Goal: Communication & Community: Ask a question

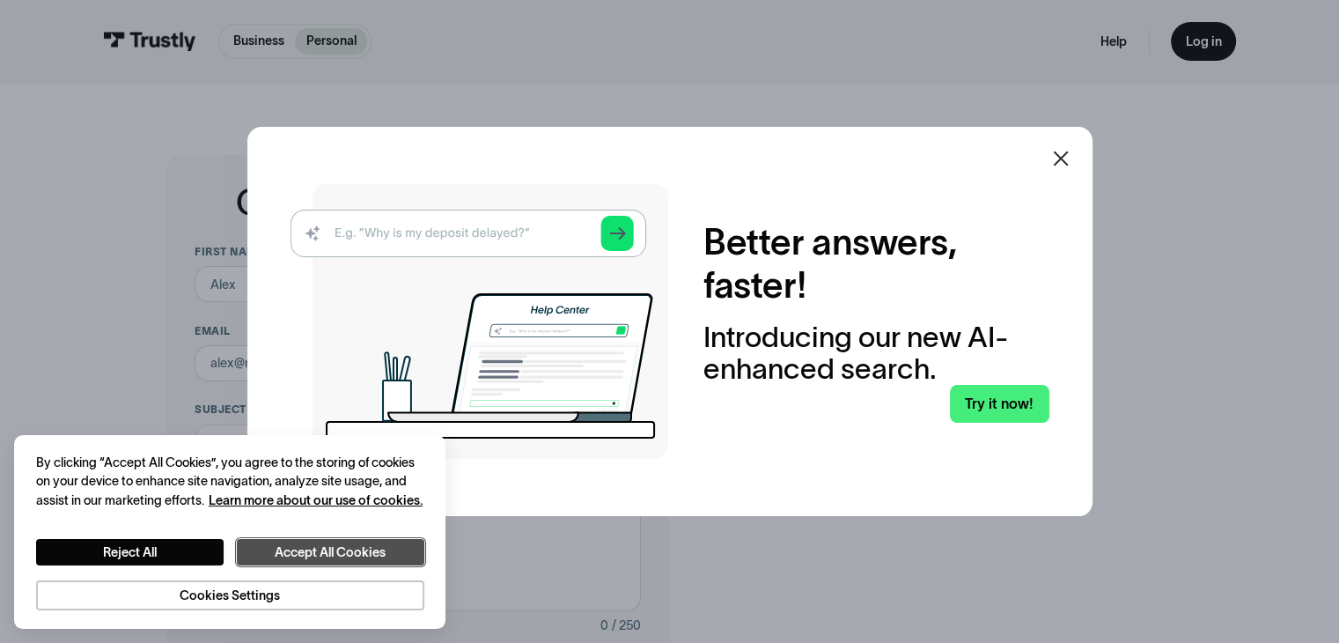
click at [342, 539] on button "Accept All Cookies" at bounding box center [331, 552] width 188 height 27
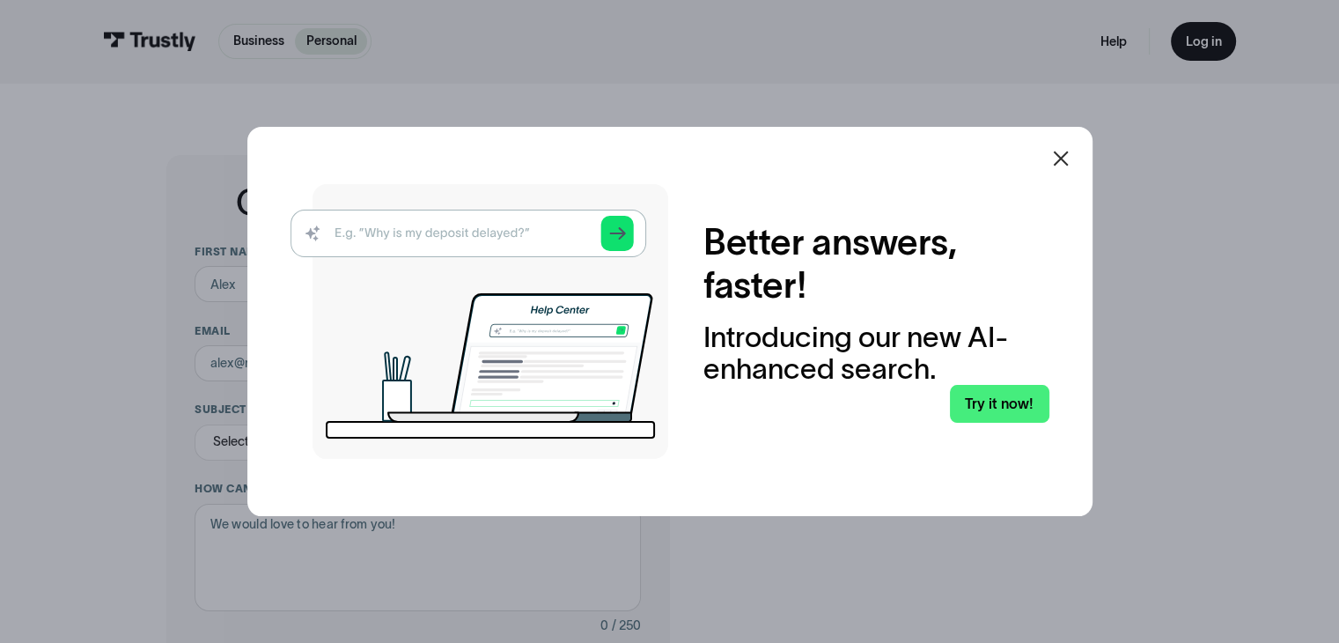
click at [1065, 163] on icon at bounding box center [1060, 158] width 21 height 21
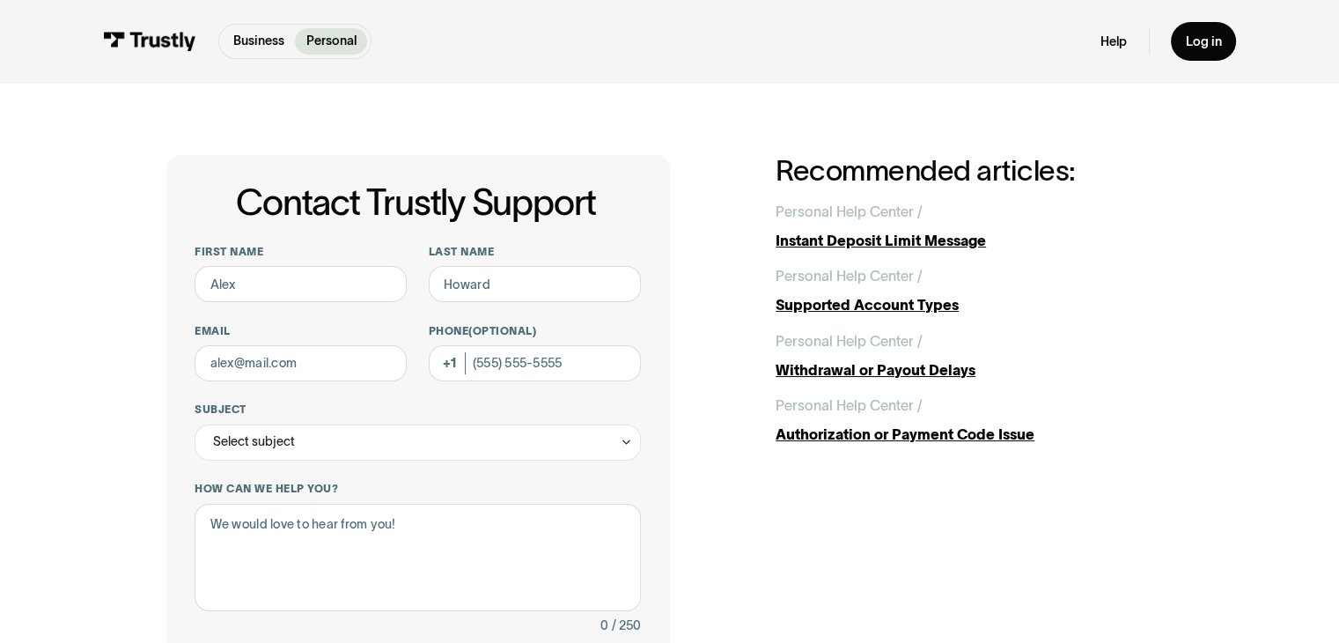
click at [544, 98] on div "Contact Trustly Support First name Last name Email Phone (Optional) Subject Sel…" at bounding box center [669, 567] width 1267 height 968
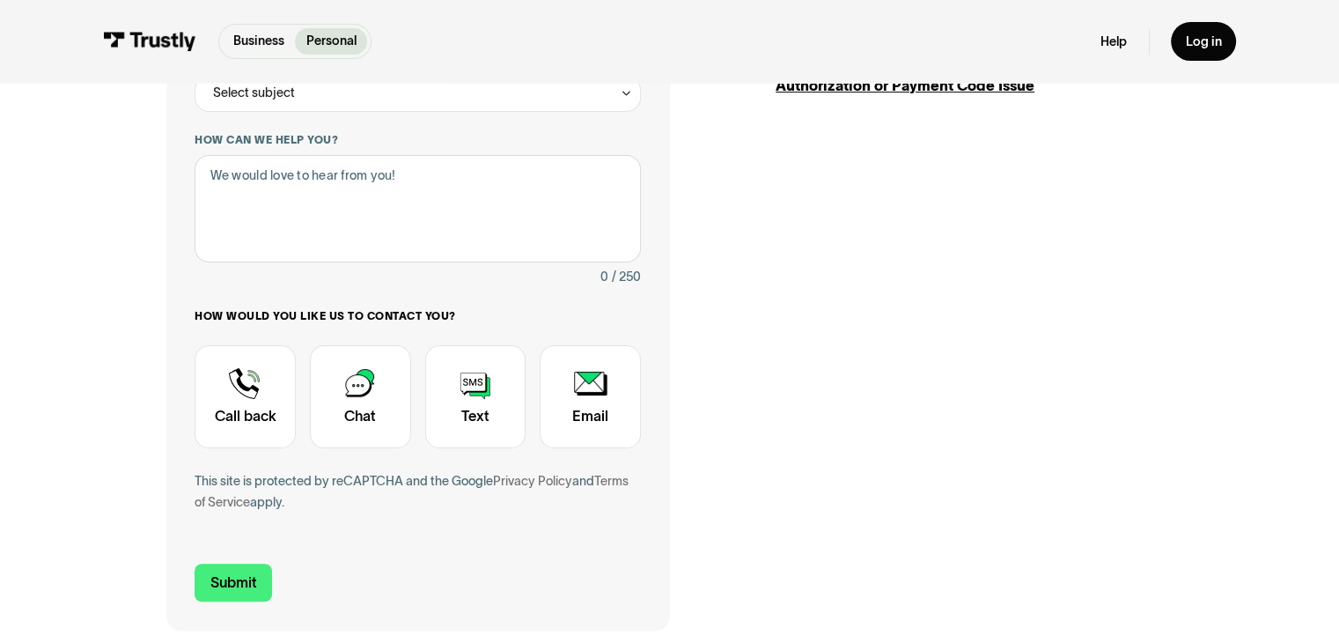
scroll to position [352, 0]
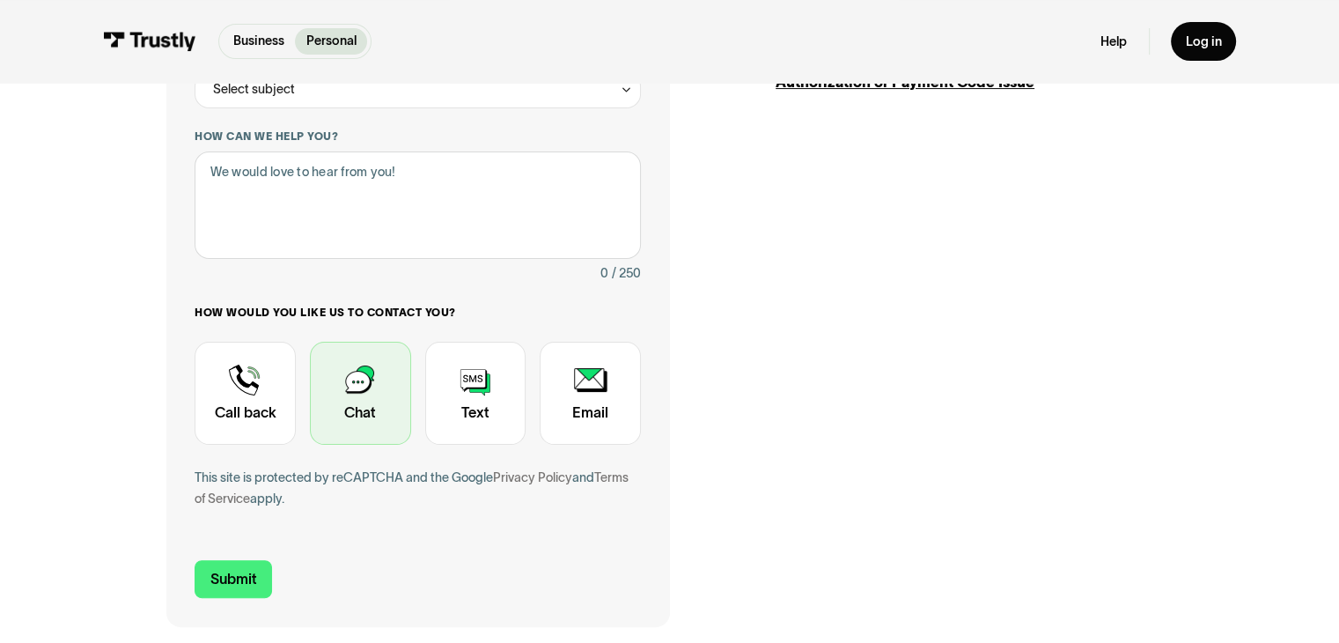
click at [378, 372] on div "Contact Trustly Support" at bounding box center [360, 394] width 101 height 104
click at [895, 314] on div "Contact Trustly Support First name Last name Email Phone (Optional) Subject Sel…" at bounding box center [669, 215] width 1007 height 824
click at [740, 285] on div "Contact Trustly Support First name Last name Email Phone (Optional) Subject Sel…" at bounding box center [669, 215] width 1007 height 824
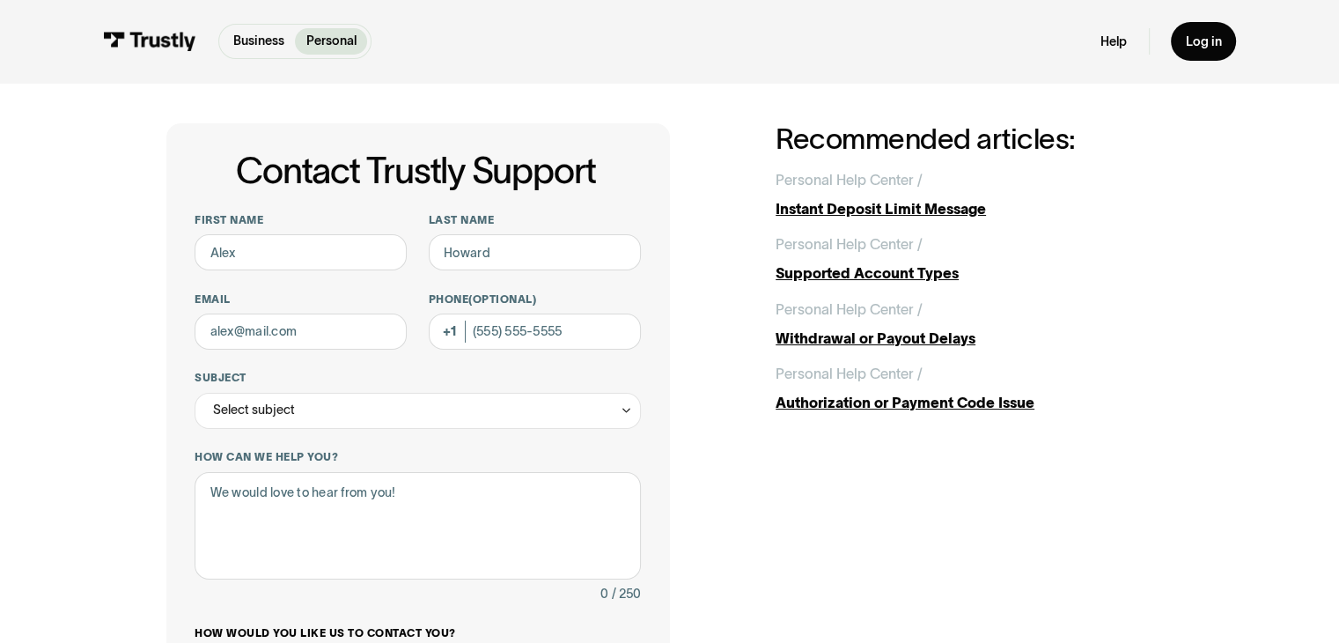
scroll to position [35, 0]
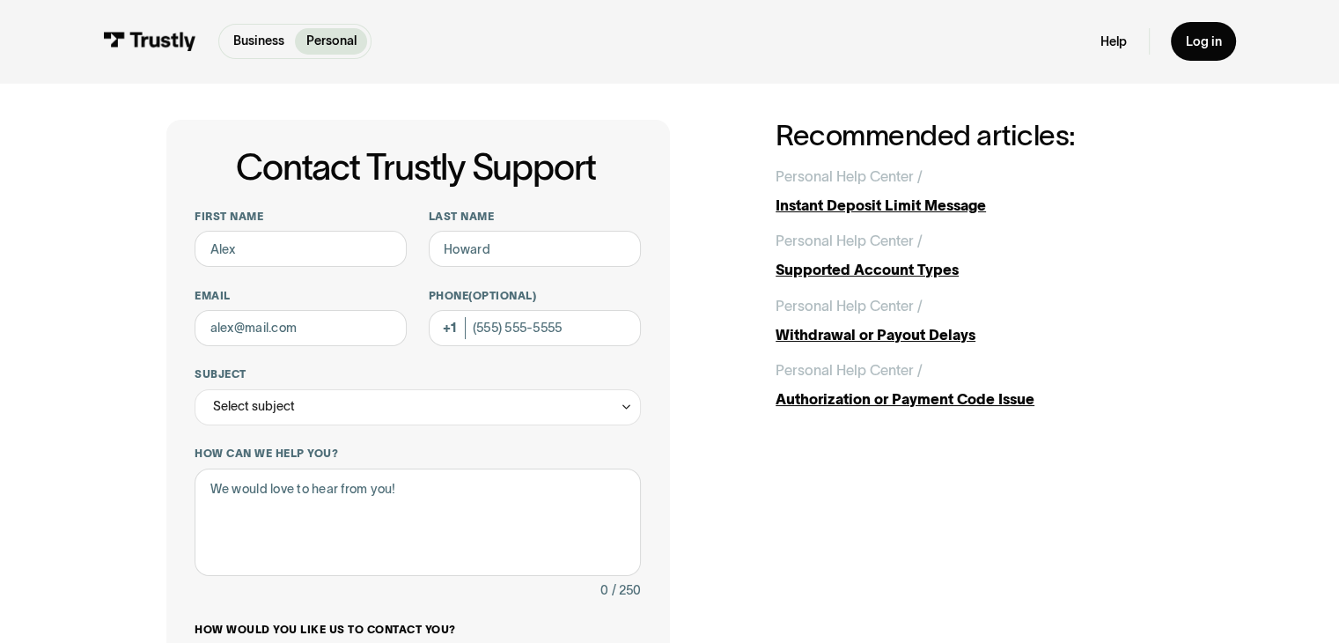
click at [708, 204] on div "Contact Trustly Support First name Last name Email Phone (Optional) Subject Sel…" at bounding box center [669, 532] width 1007 height 824
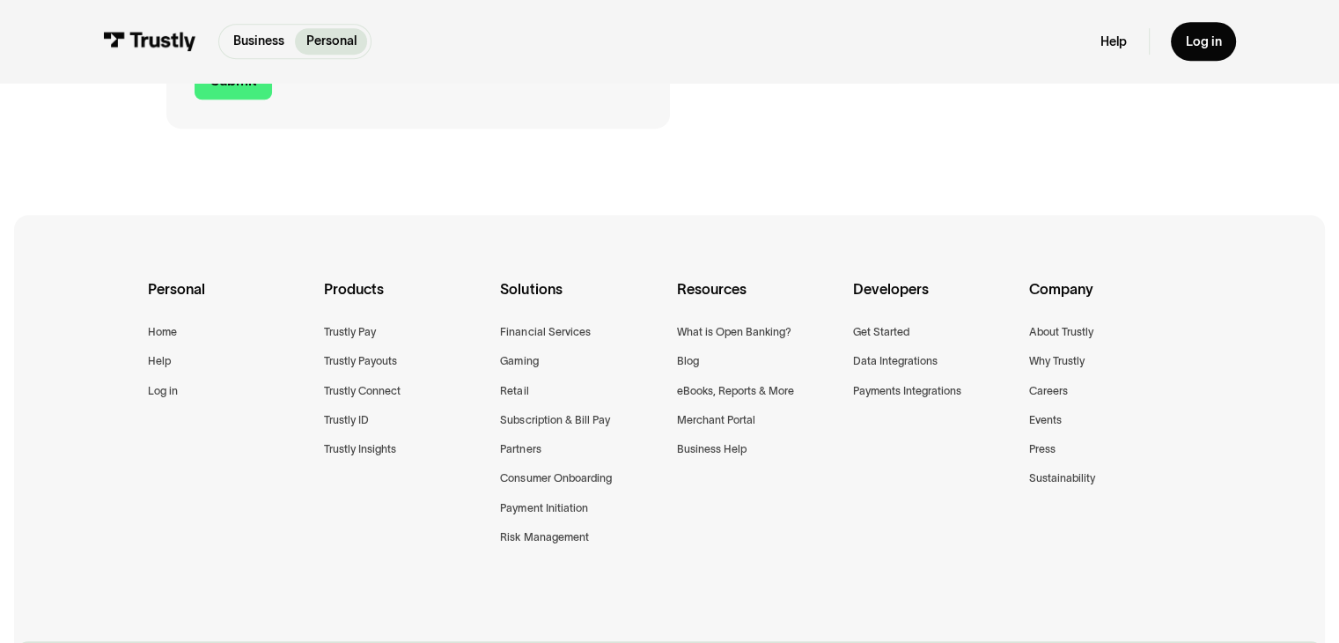
scroll to position [995, 0]
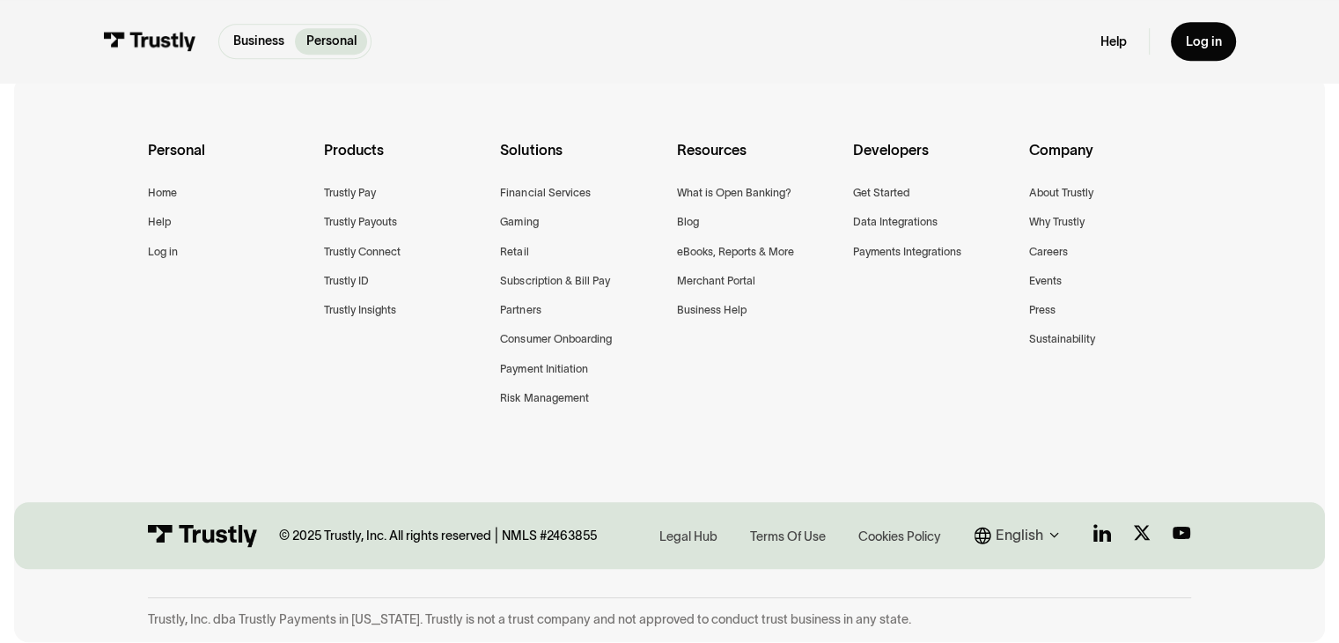
click at [678, 76] on div "Business Personal Business Personal Help Log in Business Personal Help Log in" at bounding box center [669, 41] width 1133 height 83
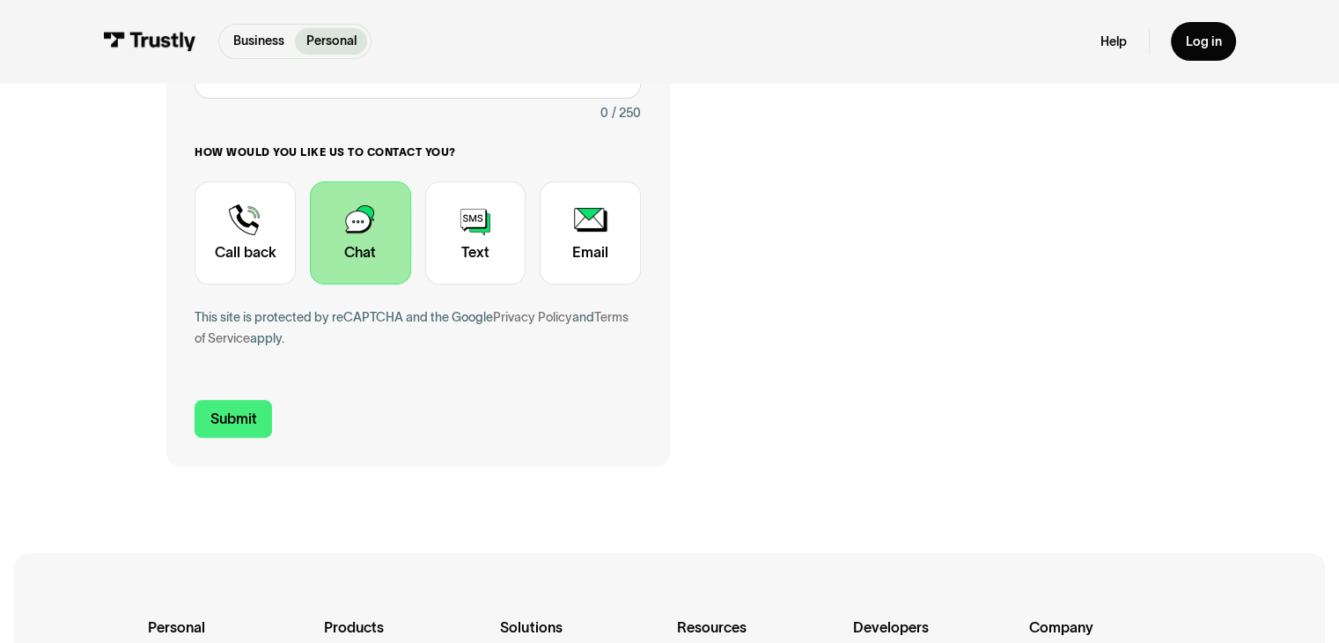
scroll to position [0, 0]
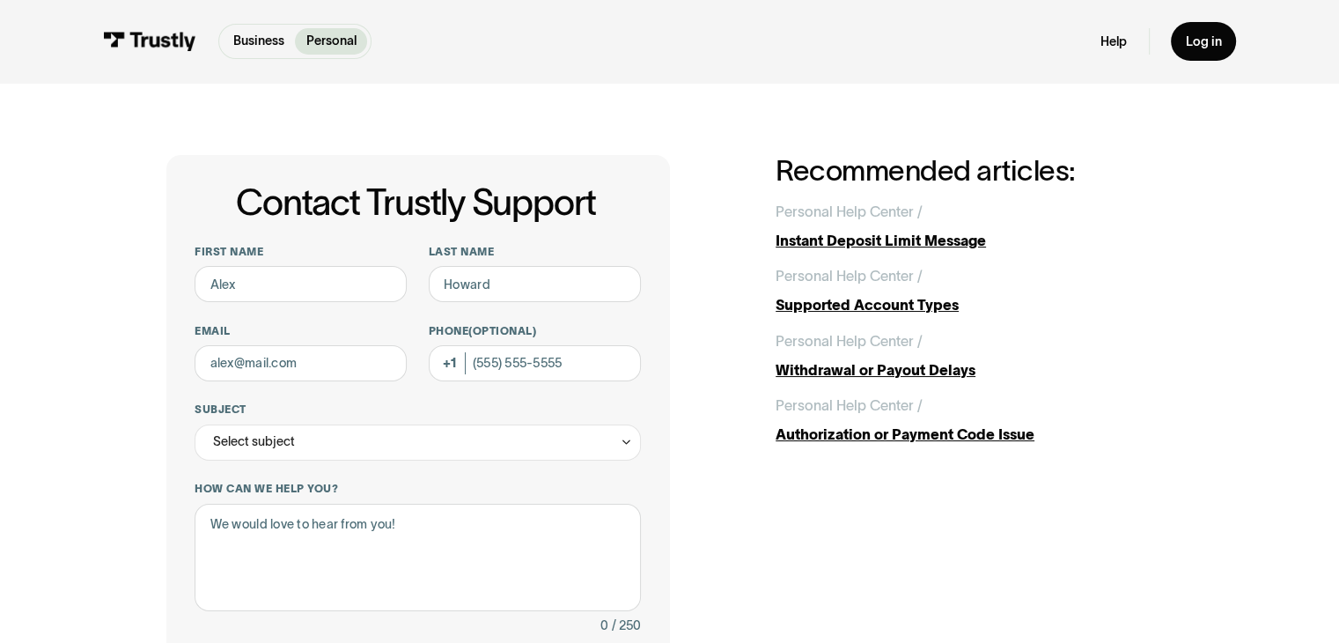
click at [709, 310] on div "Contact Trustly Support First name Last name Email Phone (Optional) Subject Sel…" at bounding box center [669, 567] width 1007 height 824
click at [266, 285] on input "First name" at bounding box center [301, 284] width 212 height 36
type input "[PERSON_NAME]"
click at [317, 362] on input "Email" at bounding box center [301, 363] width 212 height 36
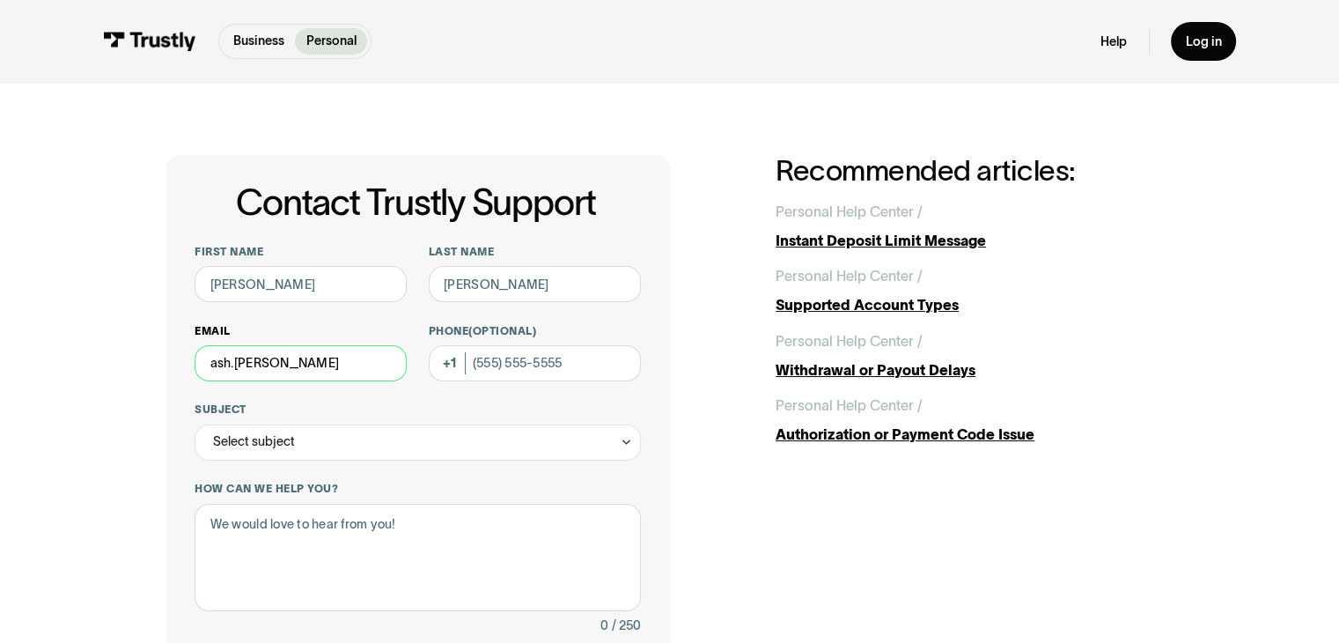
click at [393, 364] on input "ash.[PERSON_NAME]" at bounding box center [301, 363] width 212 height 36
click at [393, 364] on input "[EMAIL_ADDRESS][PERSON_NAME][DOMAIN_NAME]" at bounding box center [301, 363] width 212 height 36
type input "[EMAIL_ADDRESS][PERSON_NAME][DOMAIN_NAME]"
click at [397, 430] on div "Select subject" at bounding box center [418, 442] width 446 height 36
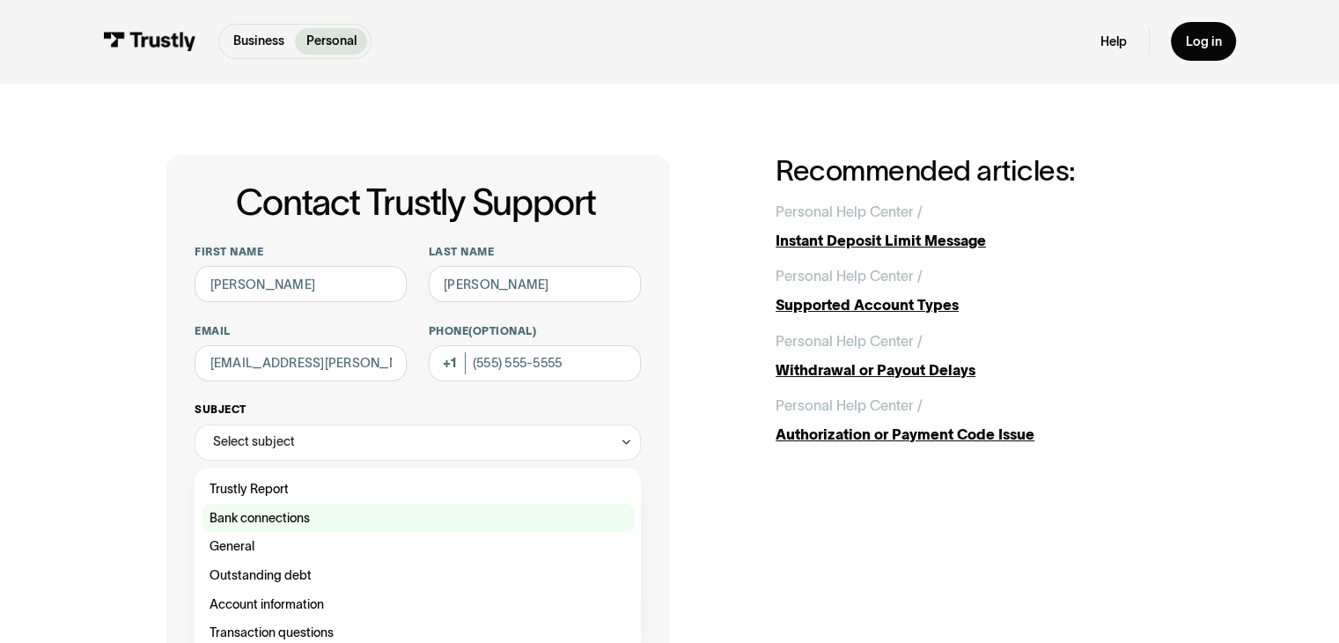
click at [465, 522] on div "Contact Trustly Support" at bounding box center [418, 518] width 431 height 29
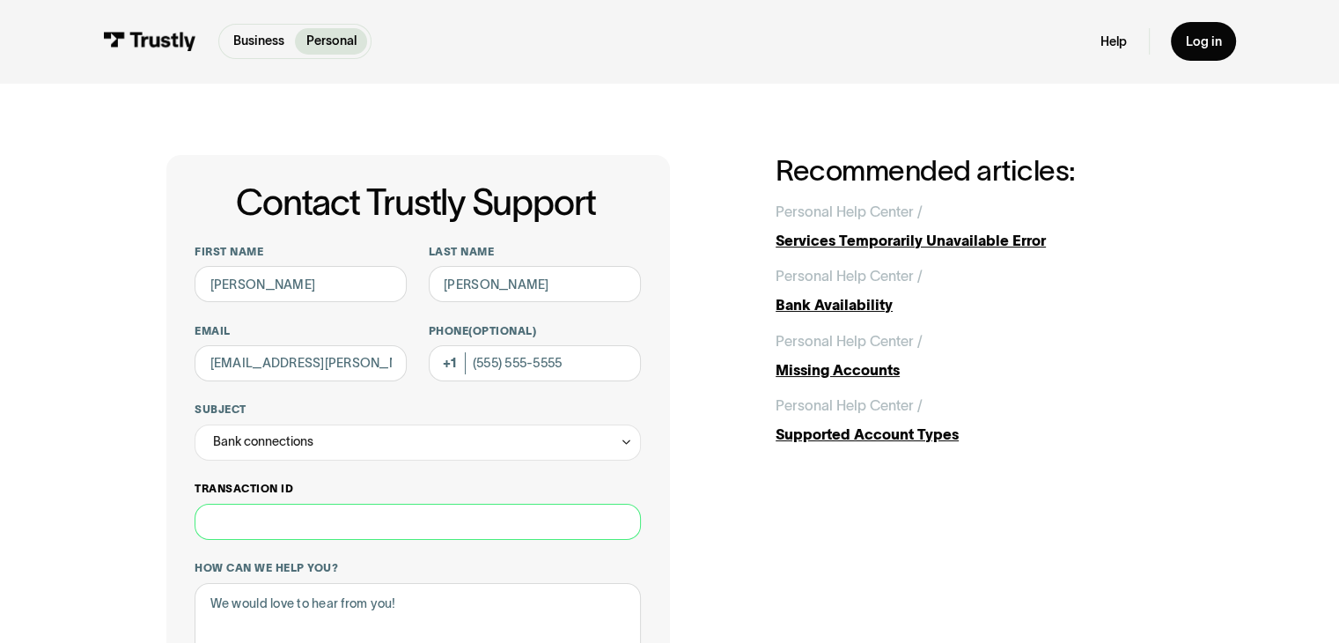
click at [345, 527] on input "Transaction ID" at bounding box center [418, 522] width 446 height 36
click at [366, 490] on label "Transaction ID" at bounding box center [418, 489] width 446 height 14
click at [366, 504] on input "Transaction ID" at bounding box center [418, 522] width 446 height 36
click at [366, 490] on label "Transaction ID" at bounding box center [418, 489] width 446 height 14
click at [366, 504] on input "Transaction ID" at bounding box center [418, 522] width 446 height 36
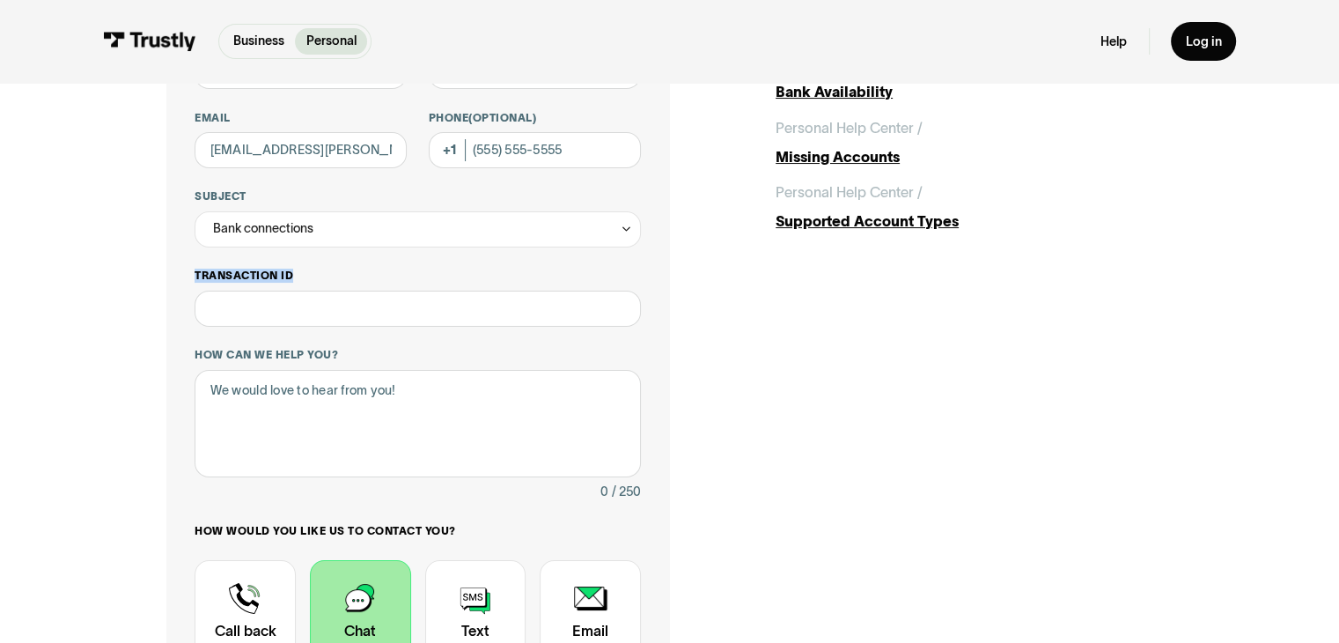
scroll to position [247, 0]
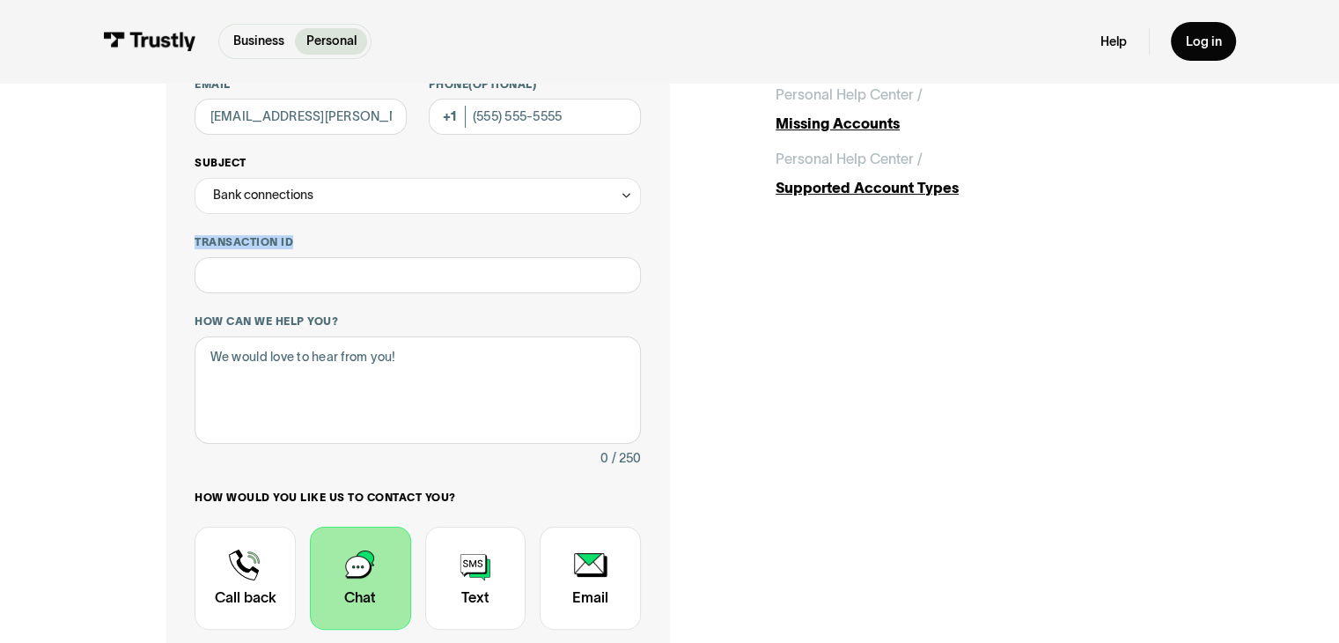
click at [488, 193] on div "Bank connections" at bounding box center [418, 196] width 446 height 36
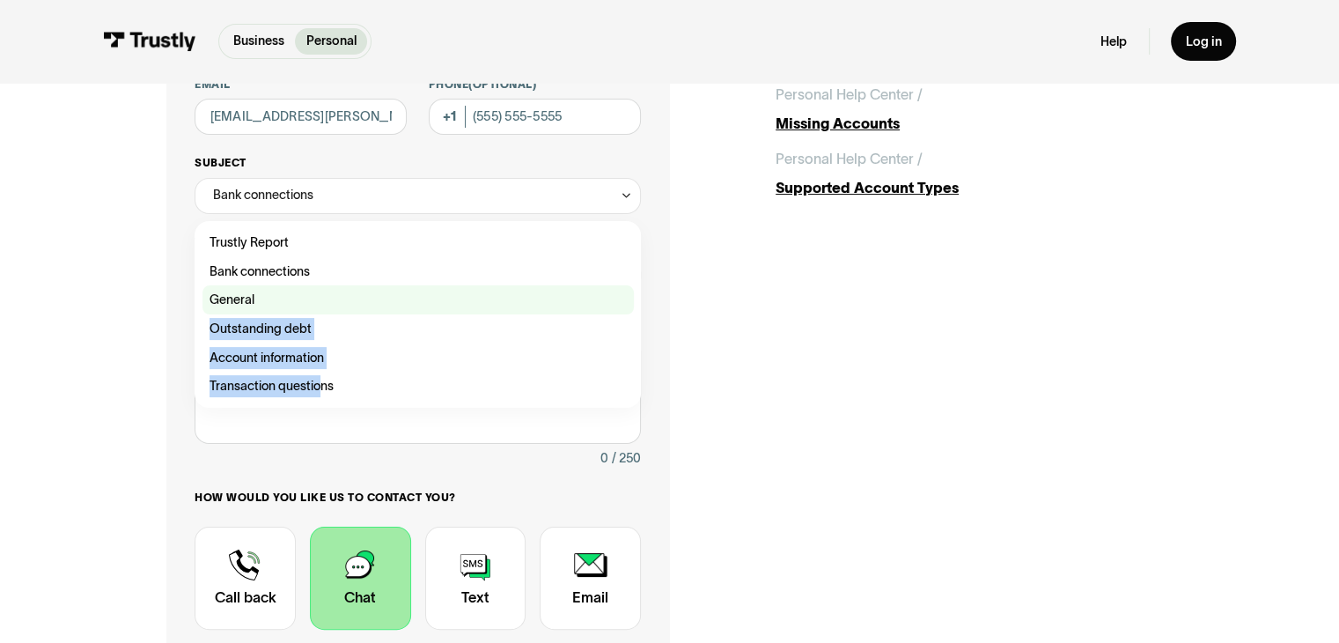
drag, startPoint x: 327, startPoint y: 386, endPoint x: 310, endPoint y: 314, distance: 73.3
click at [310, 314] on div "Trustly Report Bank connections General Outstanding debt Account information Tr…" at bounding box center [418, 314] width 431 height 173
click at [310, 314] on div "Contact Trustly Support" at bounding box center [418, 299] width 431 height 29
type input "*******"
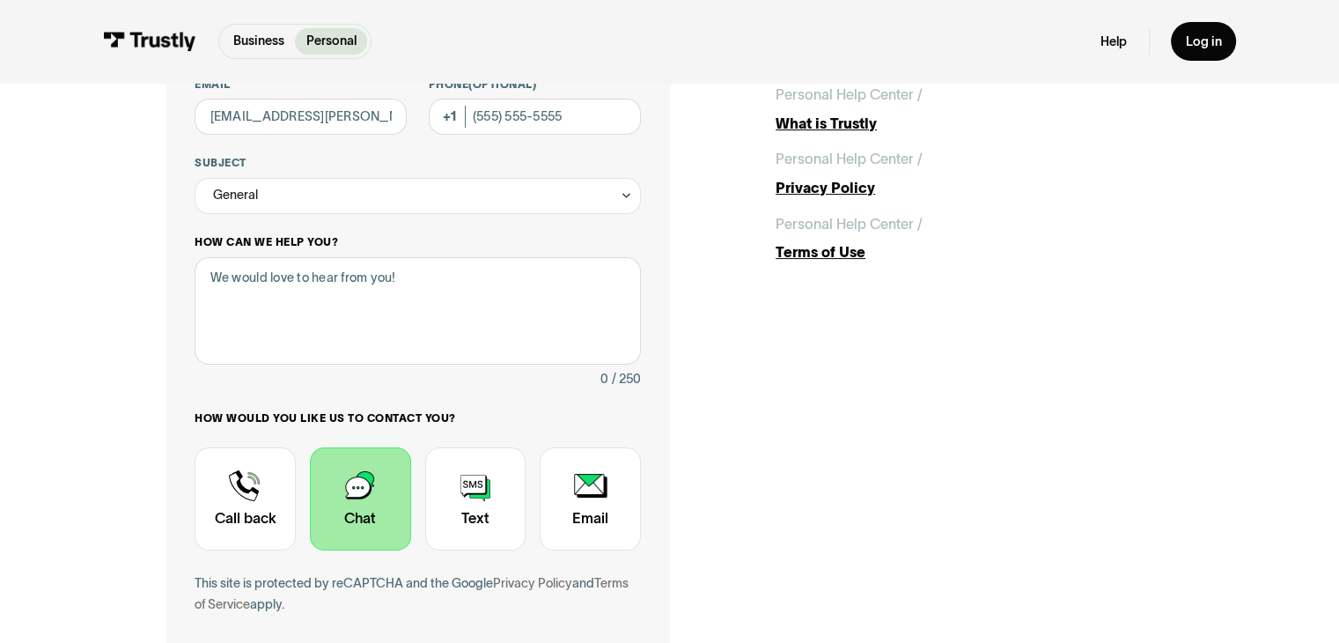
click at [312, 367] on div "How can we help you? 0 / 250" at bounding box center [418, 312] width 446 height 155
click at [290, 290] on textarea "How can we help you?" at bounding box center [418, 311] width 446 height 108
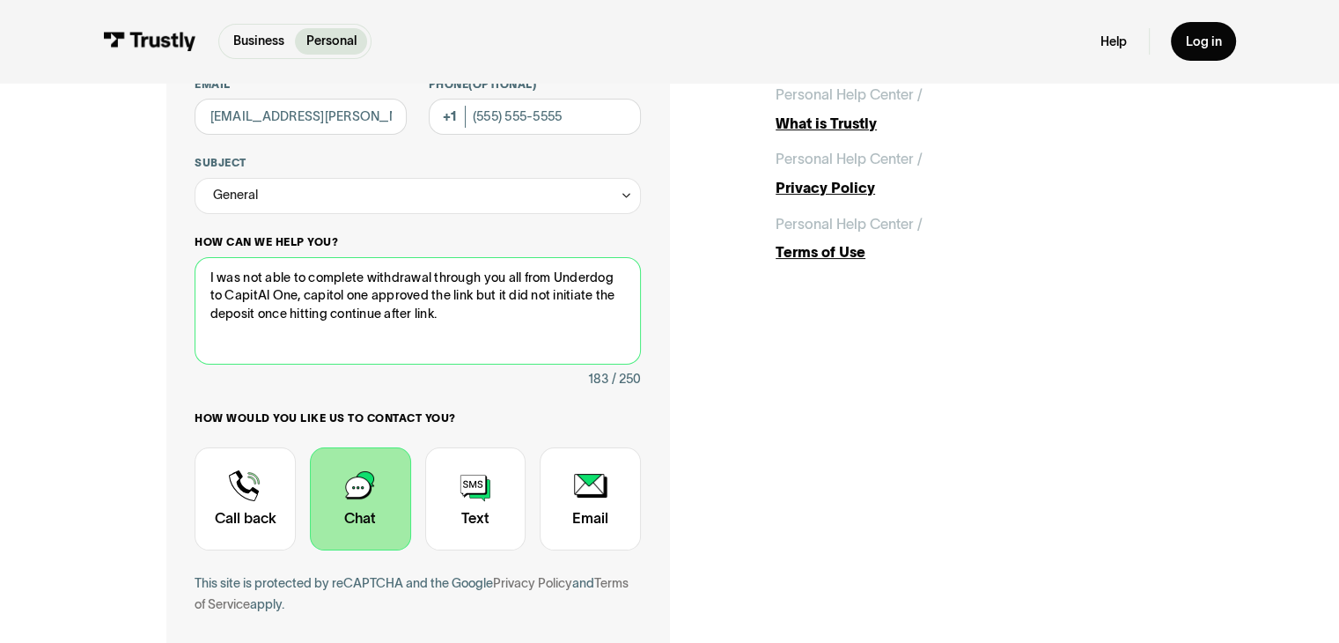
click at [260, 288] on textarea "I was not able to complete withdrawal through you all from Underdog to CapitAl …" at bounding box center [418, 311] width 446 height 108
click at [262, 297] on textarea "I was not able to complete withdrawal through you all from Underdog to CapitAl …" at bounding box center [418, 311] width 446 height 108
click at [442, 313] on textarea "I was not able to complete withdrawal through you all from Underdog to [GEOGRAP…" at bounding box center [418, 311] width 446 height 108
type textarea "I was not able to complete withdrawal through you all from Underdog to [GEOGRAP…"
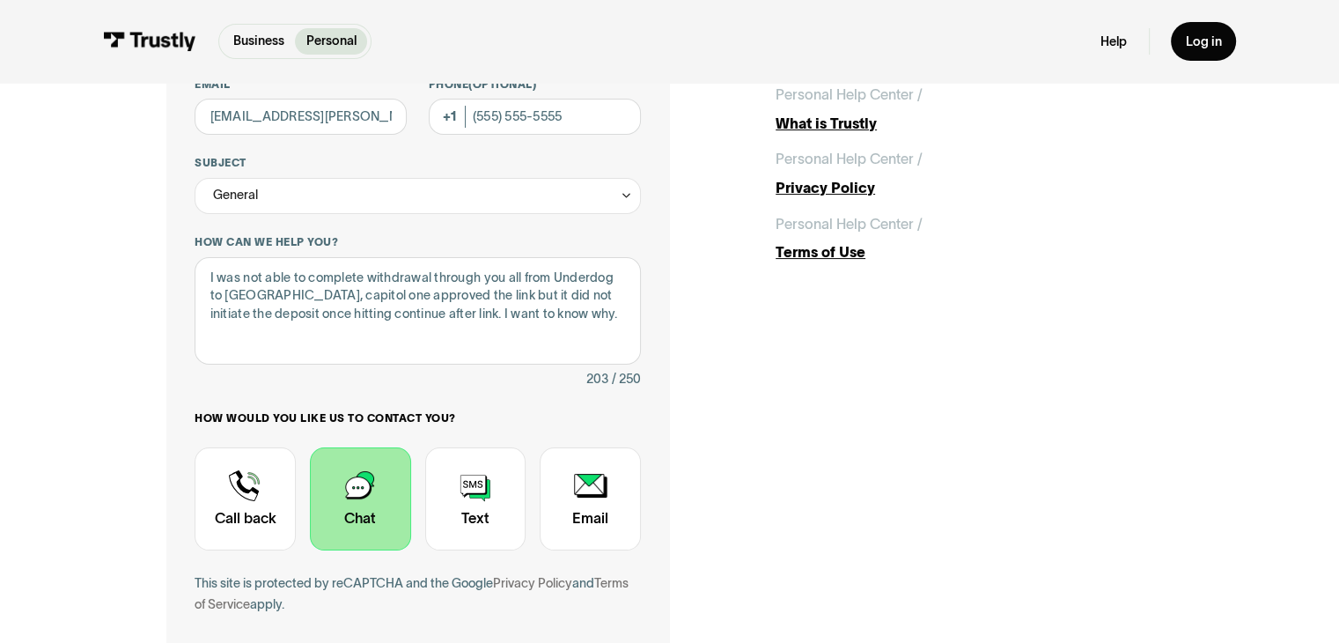
click at [710, 373] on div "Contact Trustly Support First name [PERSON_NAME] Last name [PERSON_NAME] Email …" at bounding box center [669, 320] width 1007 height 824
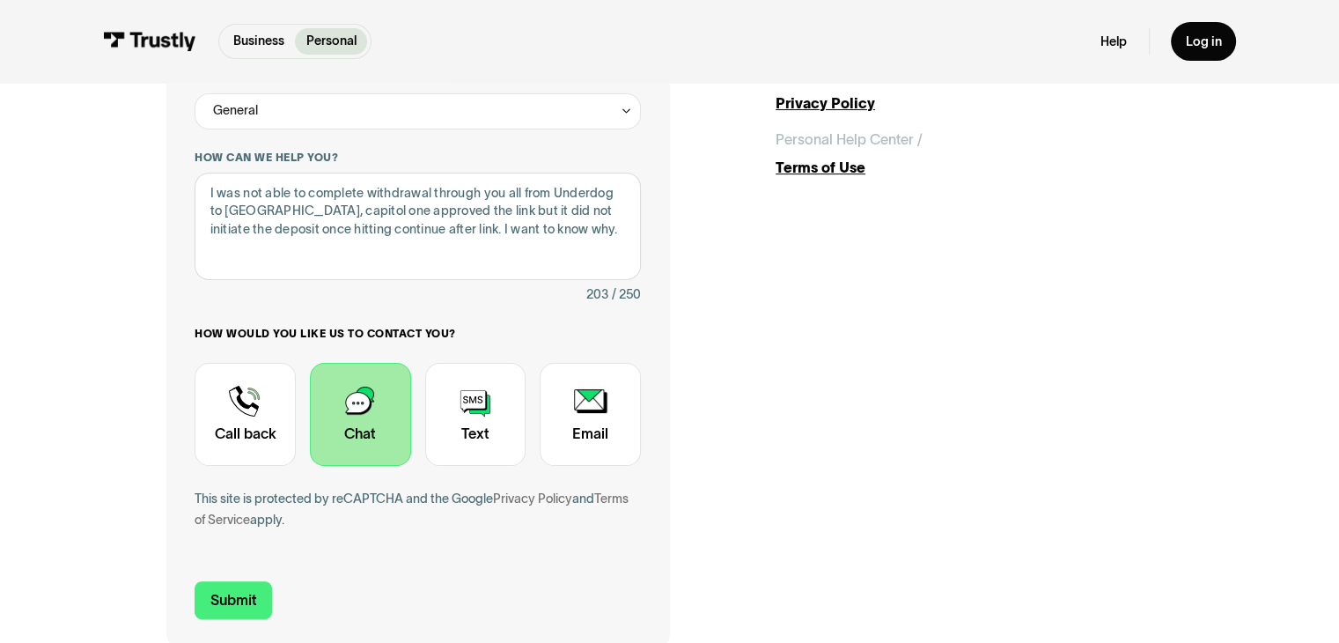
scroll to position [352, 0]
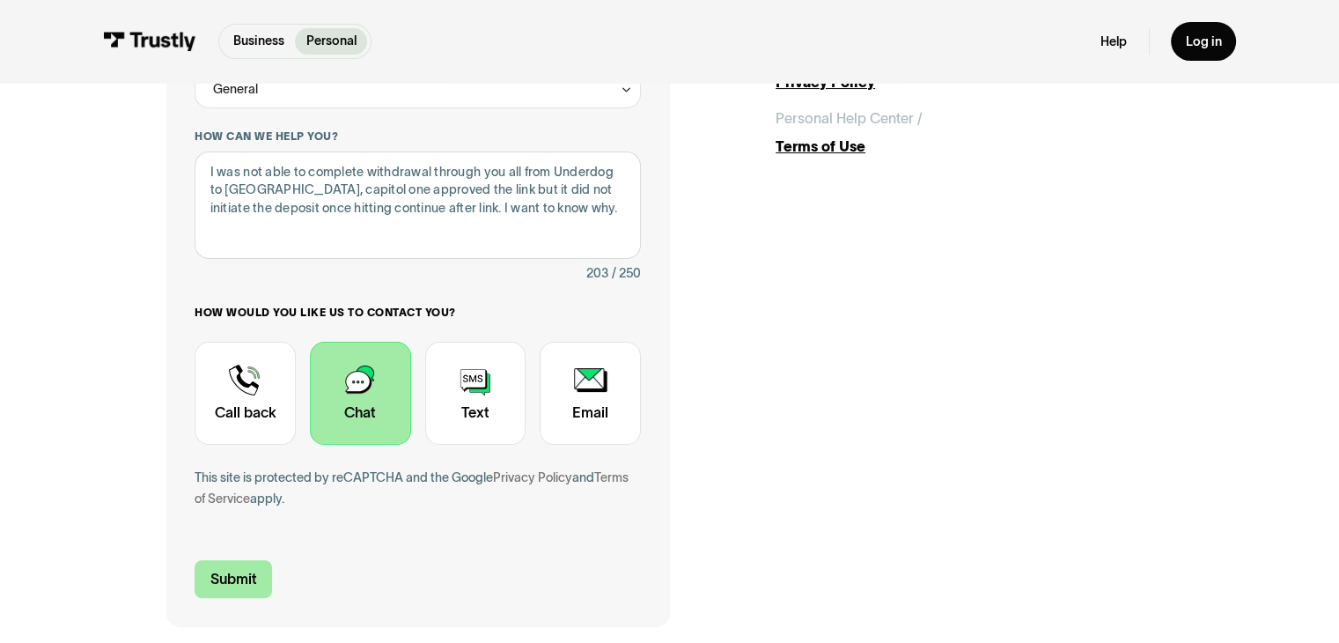
click at [230, 566] on input "Submit" at bounding box center [233, 579] width 77 height 38
